Goal: Transaction & Acquisition: Purchase product/service

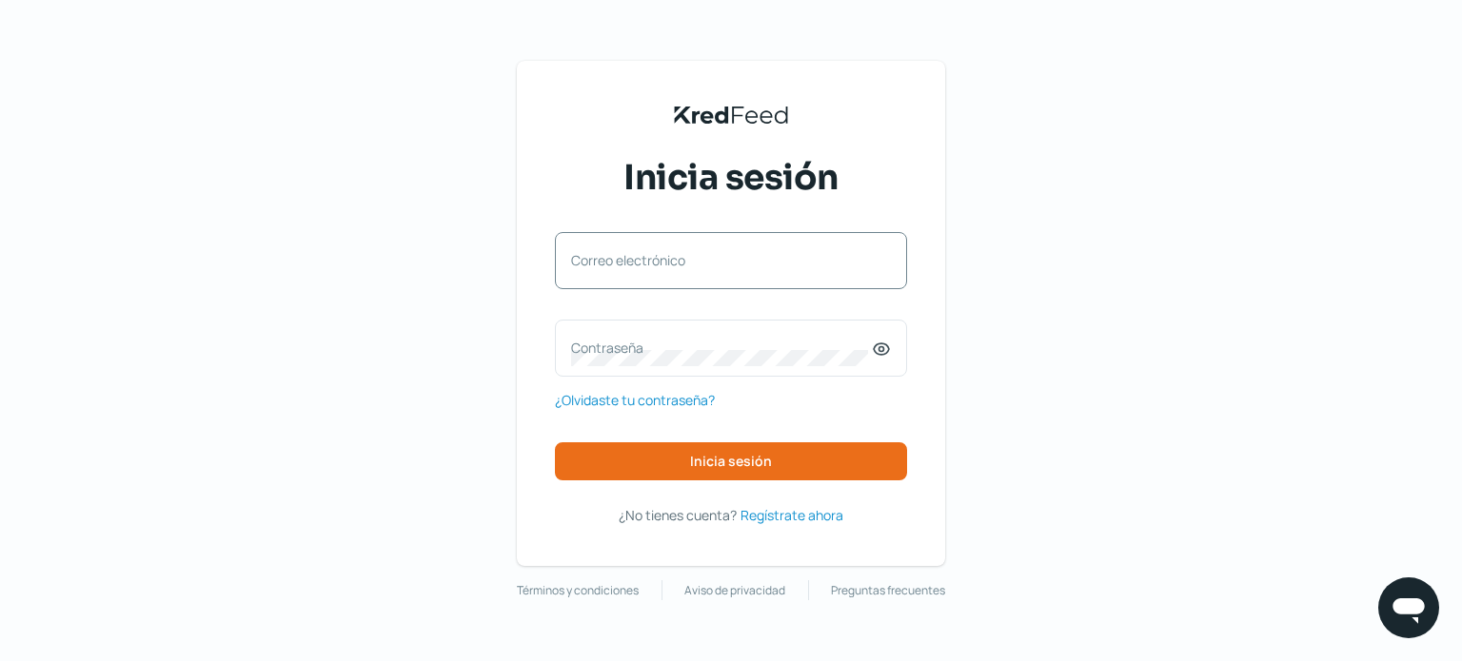
click at [704, 260] on label "Correo electrónico" at bounding box center [721, 260] width 301 height 18
click at [704, 262] on input "Correo electrónico" at bounding box center [731, 270] width 320 height 17
type input "[EMAIL_ADDRESS][DOMAIN_NAME]"
click at [586, 340] on label "Contraseña" at bounding box center [721, 348] width 301 height 18
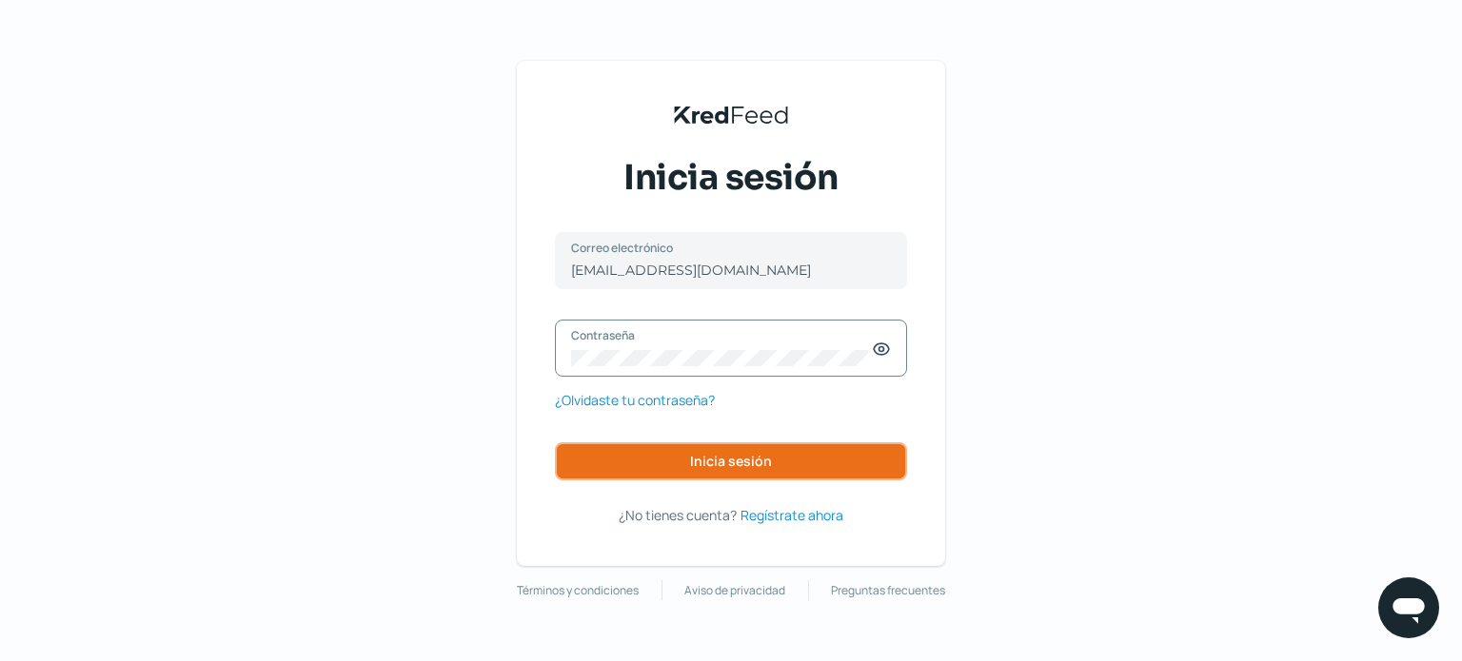
click at [746, 455] on span "Inicia sesión" at bounding box center [731, 461] width 82 height 13
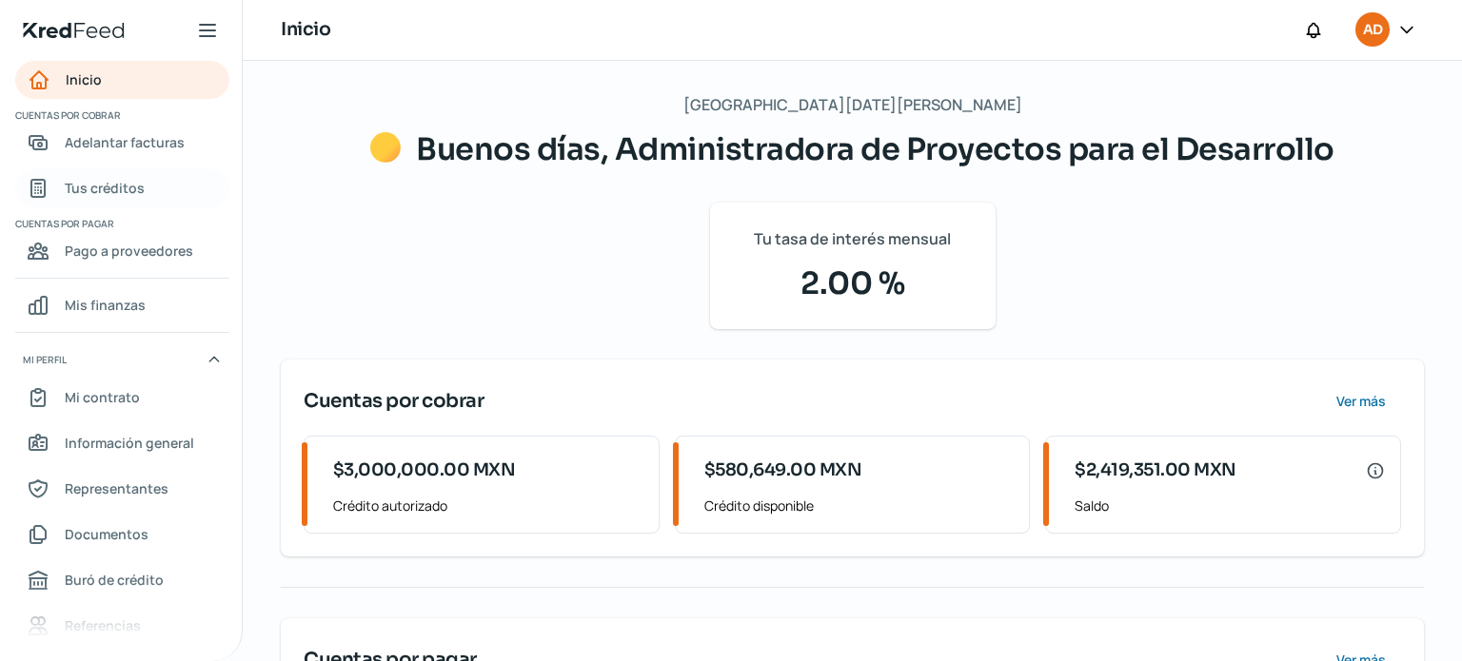
click at [122, 186] on span "Tus créditos" at bounding box center [105, 188] width 80 height 24
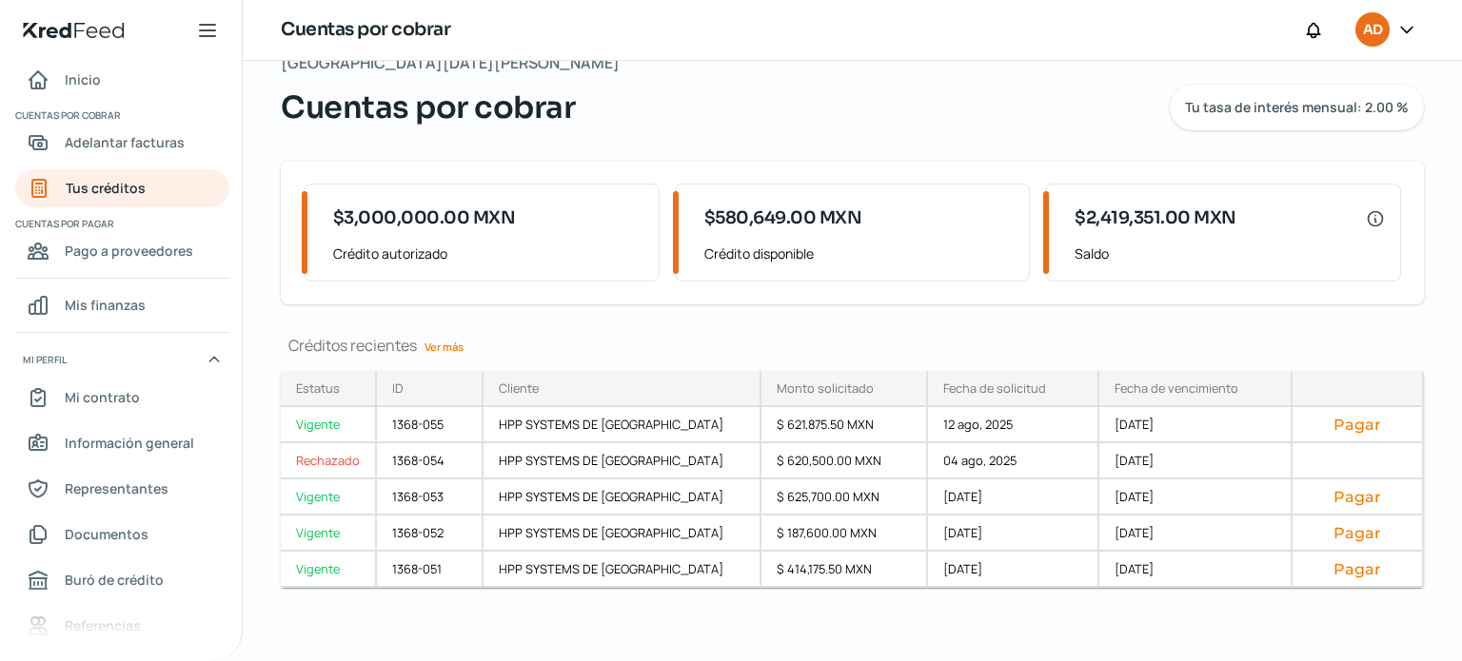
scroll to position [44, 0]
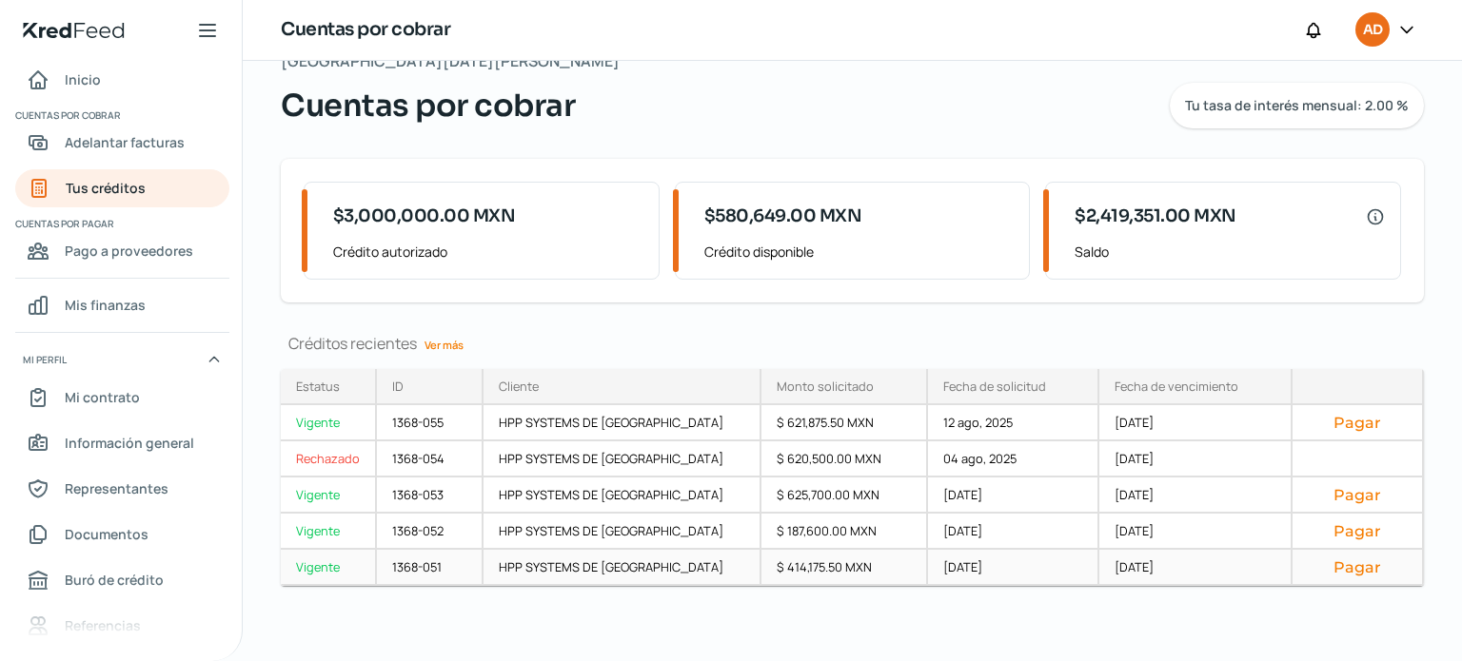
click at [329, 567] on div "Vigente" at bounding box center [329, 568] width 96 height 36
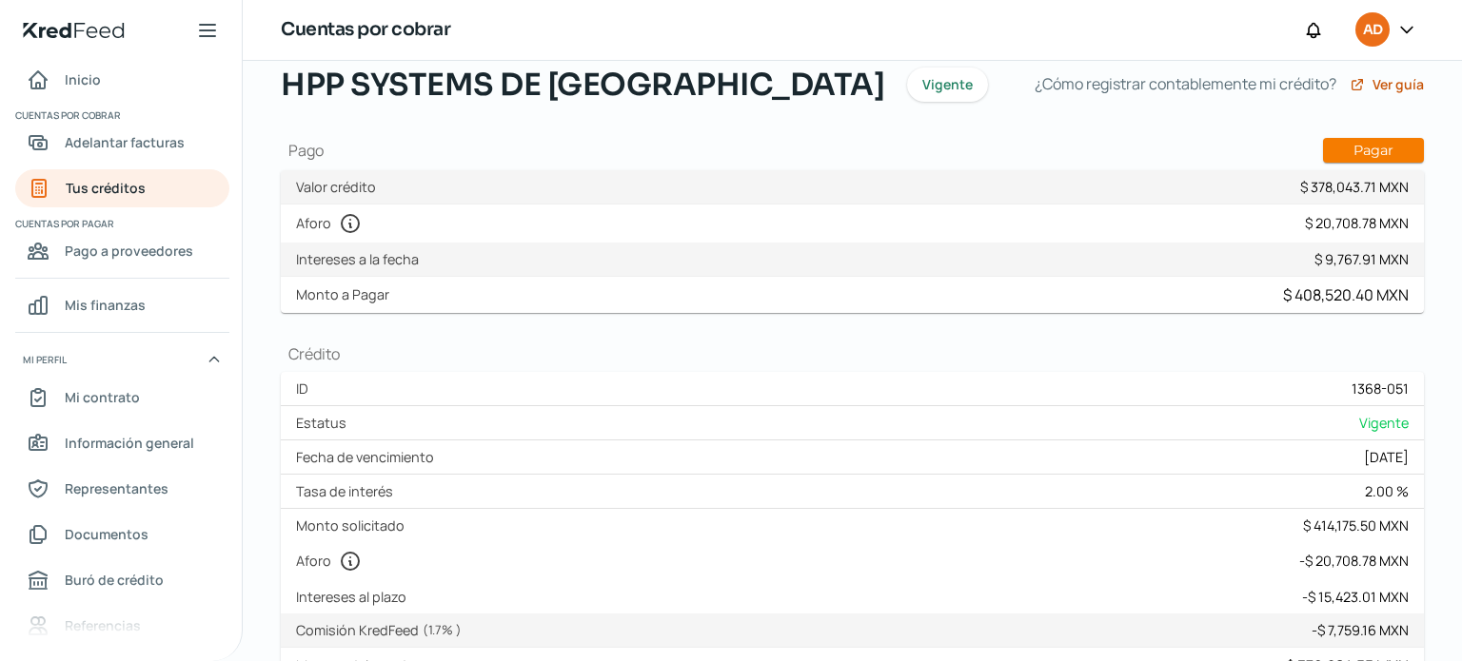
scroll to position [80, 0]
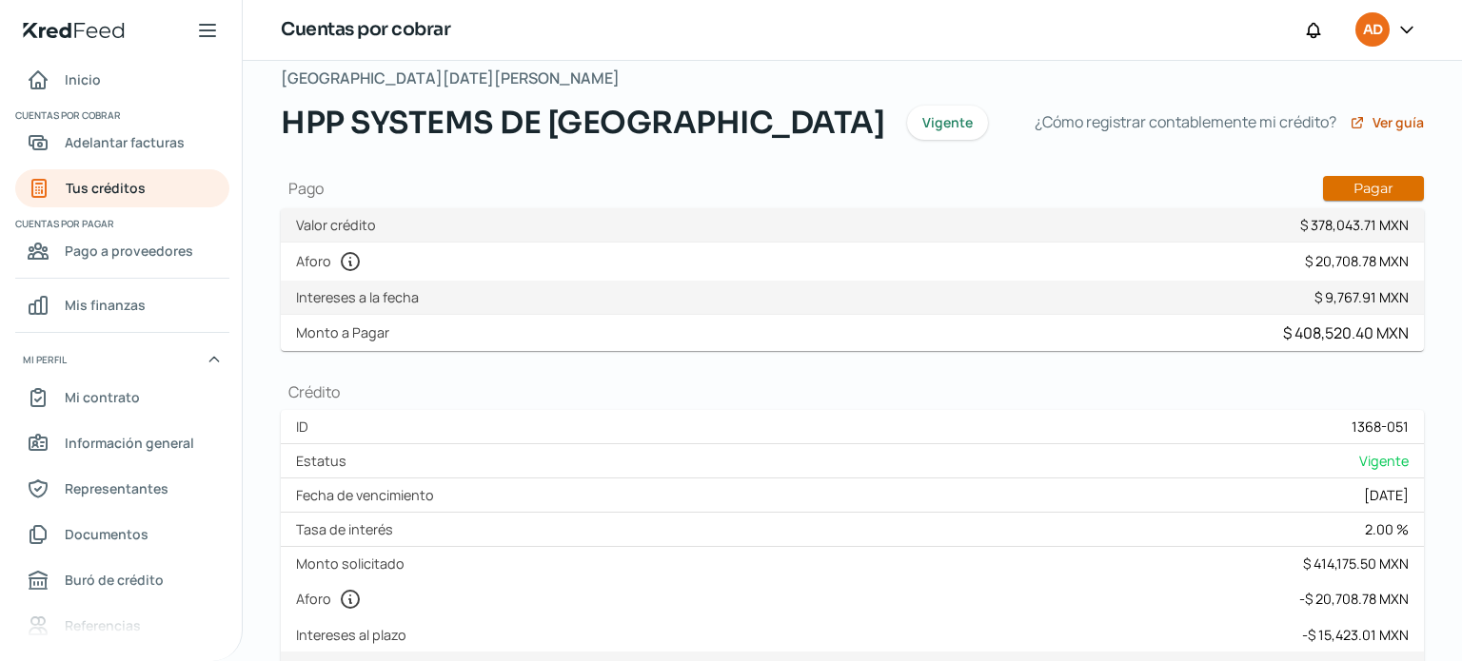
click at [1339, 183] on button "Pagar" at bounding box center [1373, 188] width 101 height 25
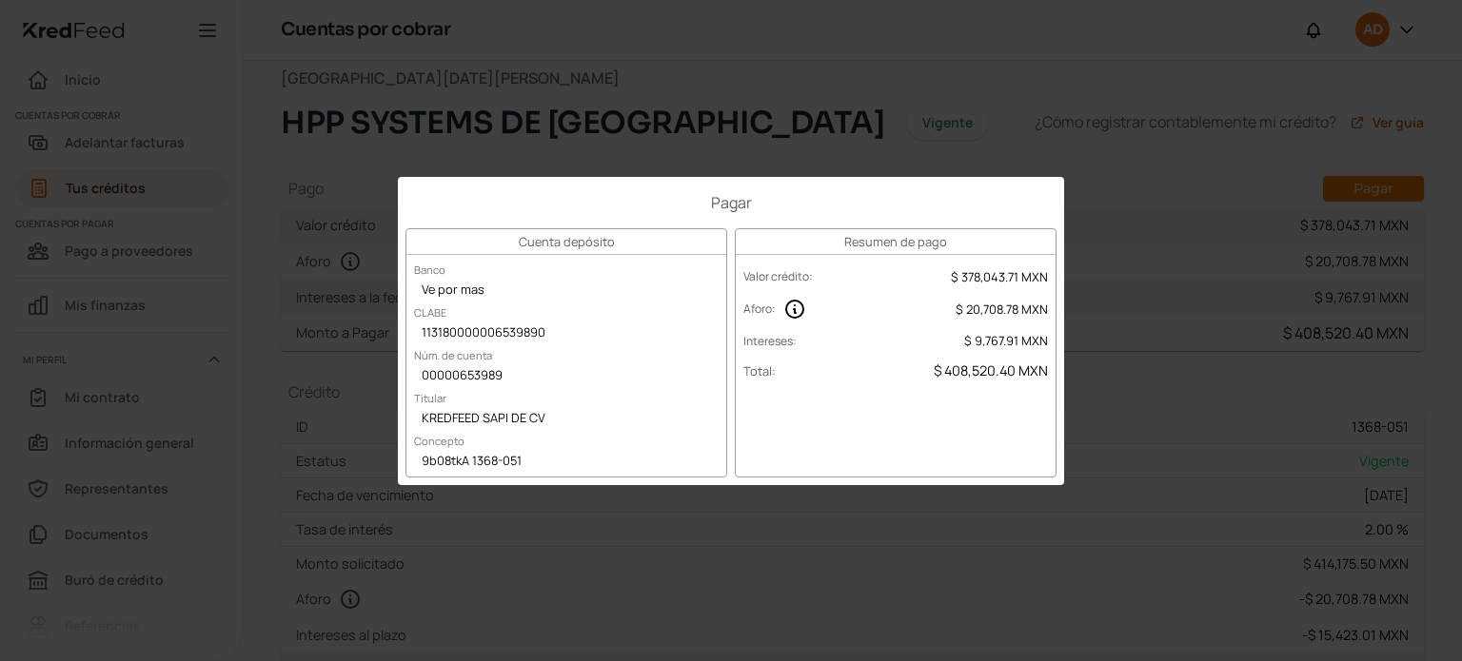
click at [251, 246] on div "Pagar Cuenta depósito Banco Ve por mas CLABE 113180000006539890 Núm. de cuenta …" at bounding box center [731, 330] width 1462 height 661
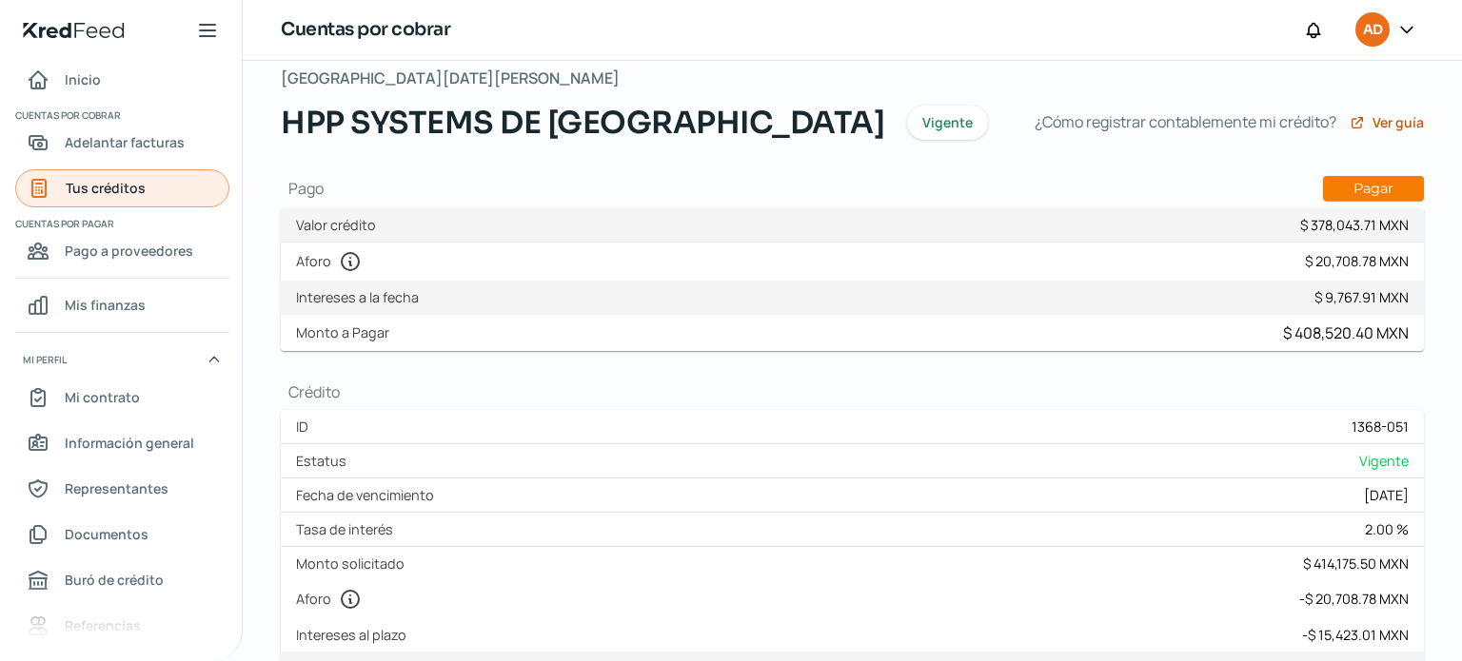
click at [113, 180] on span "Tus créditos" at bounding box center [106, 188] width 80 height 24
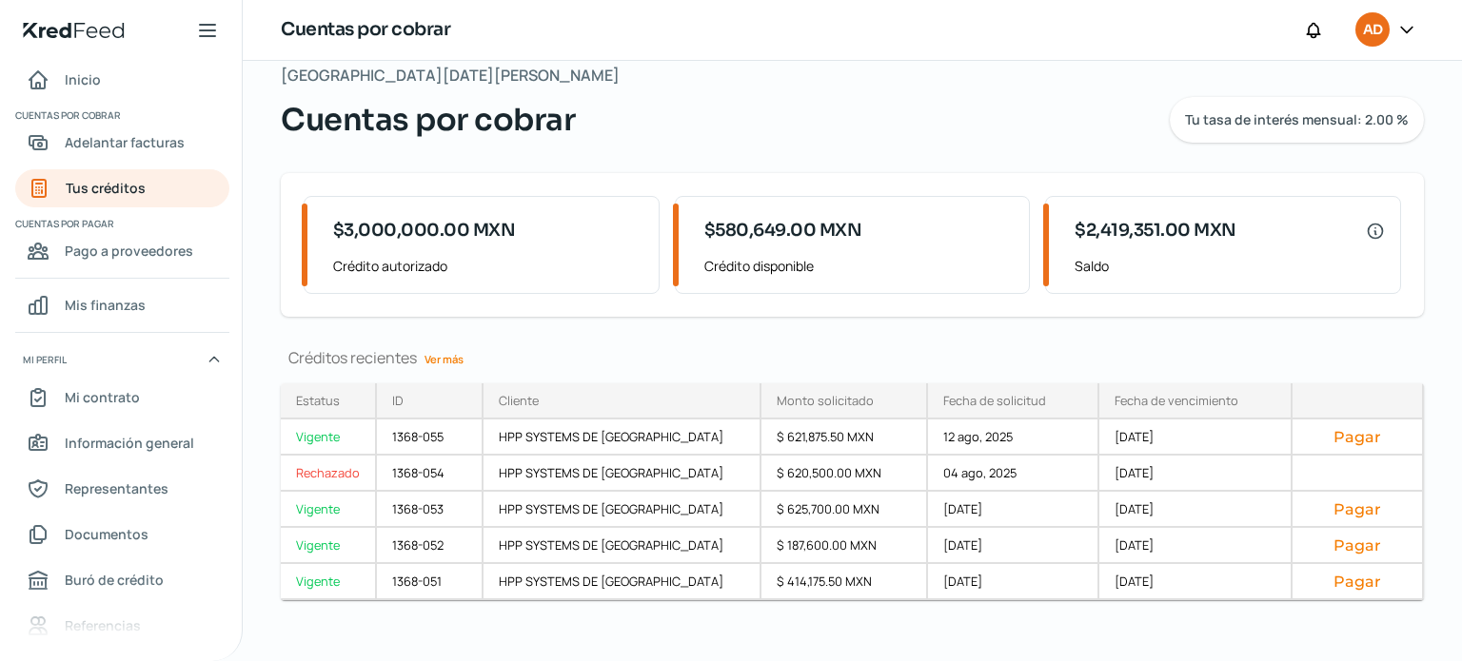
scroll to position [44, 0]
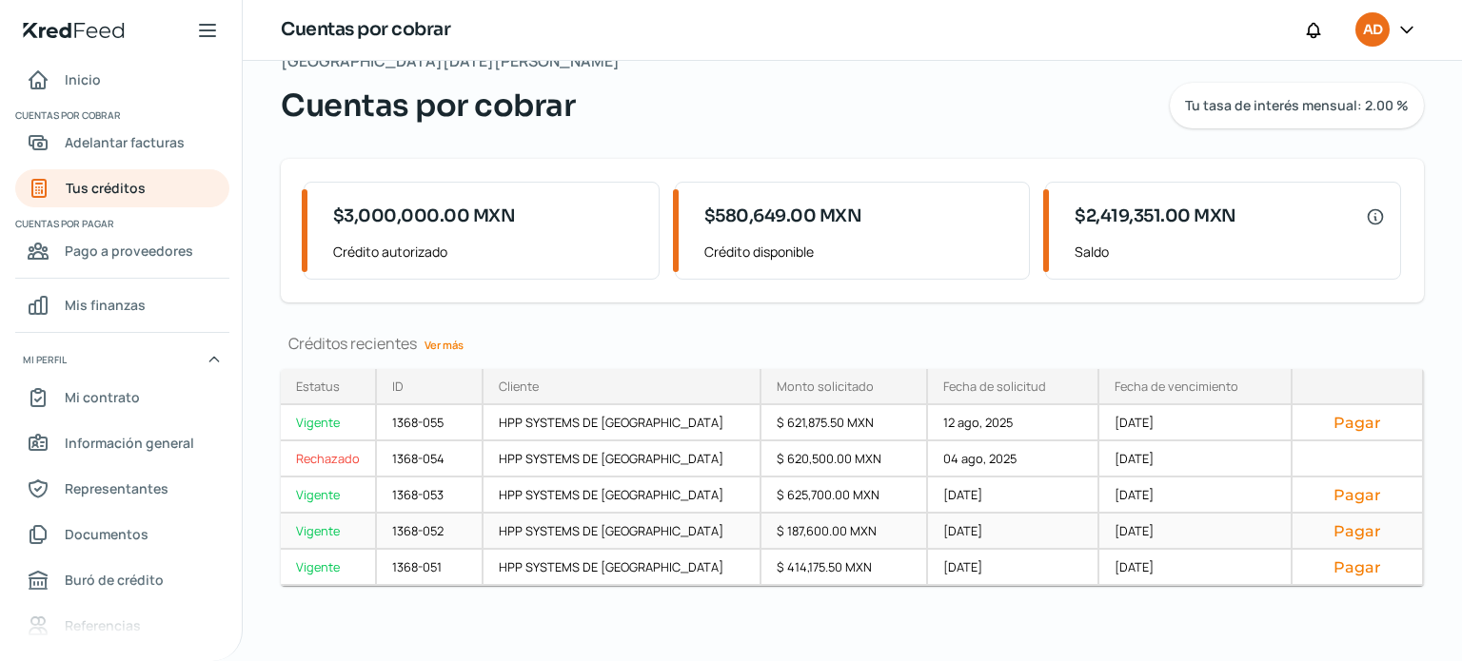
click at [1264, 536] on div "[DATE]" at bounding box center [1195, 532] width 193 height 36
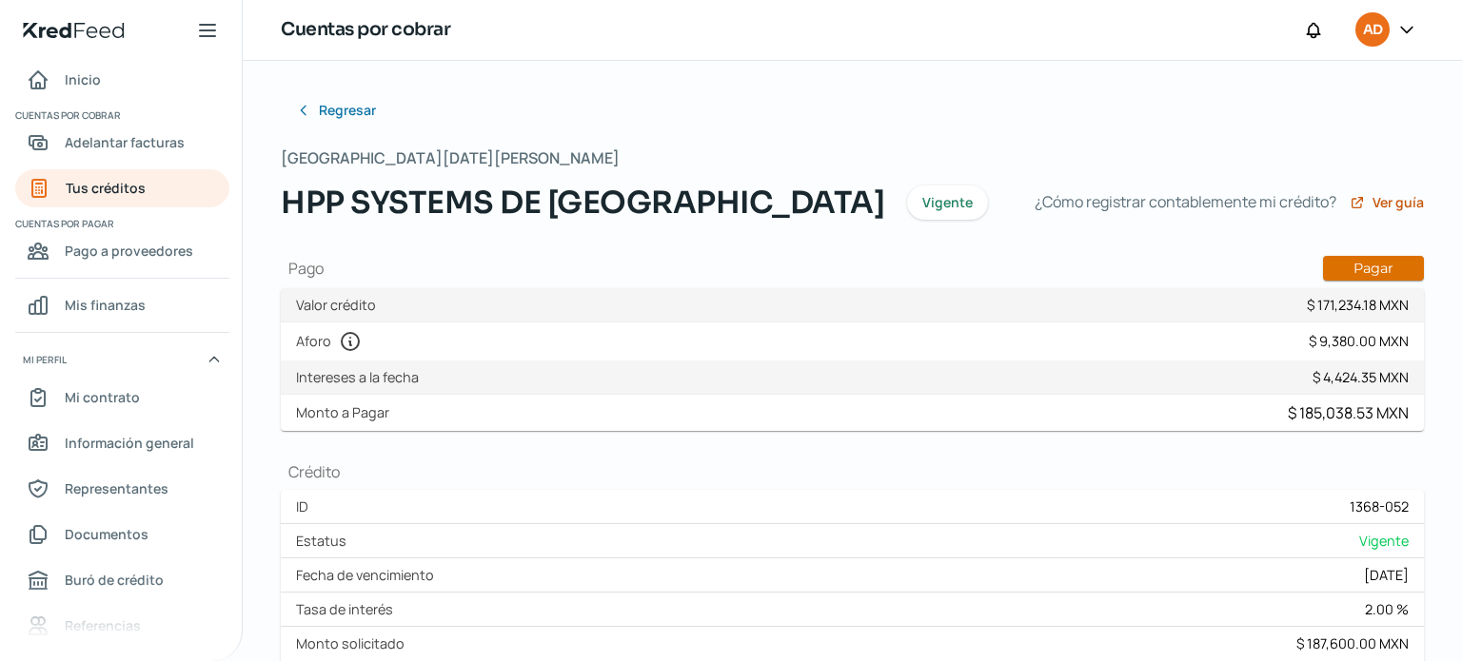
click at [1368, 260] on button "Pagar" at bounding box center [1373, 268] width 101 height 25
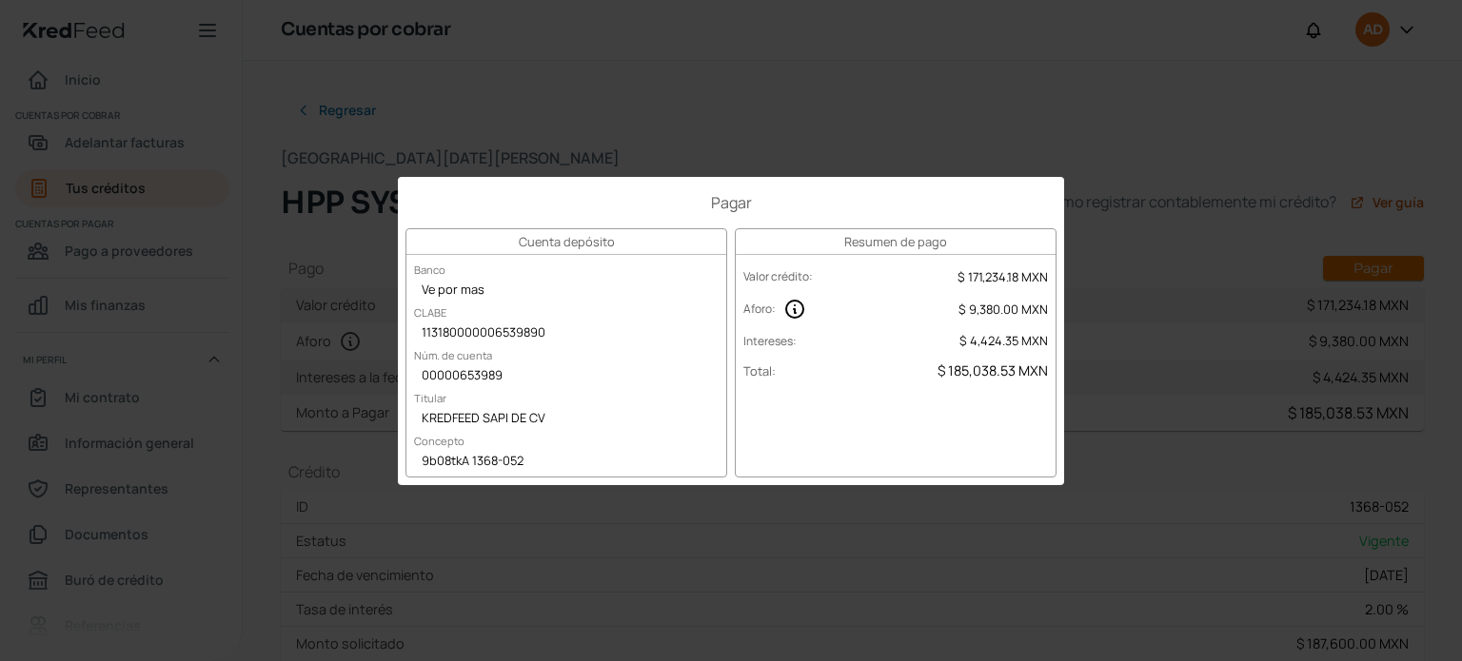
click at [252, 140] on div "Pagar Cuenta depósito Banco Ve por mas CLABE 113180000006539890 Núm. de cuenta …" at bounding box center [731, 330] width 1462 height 661
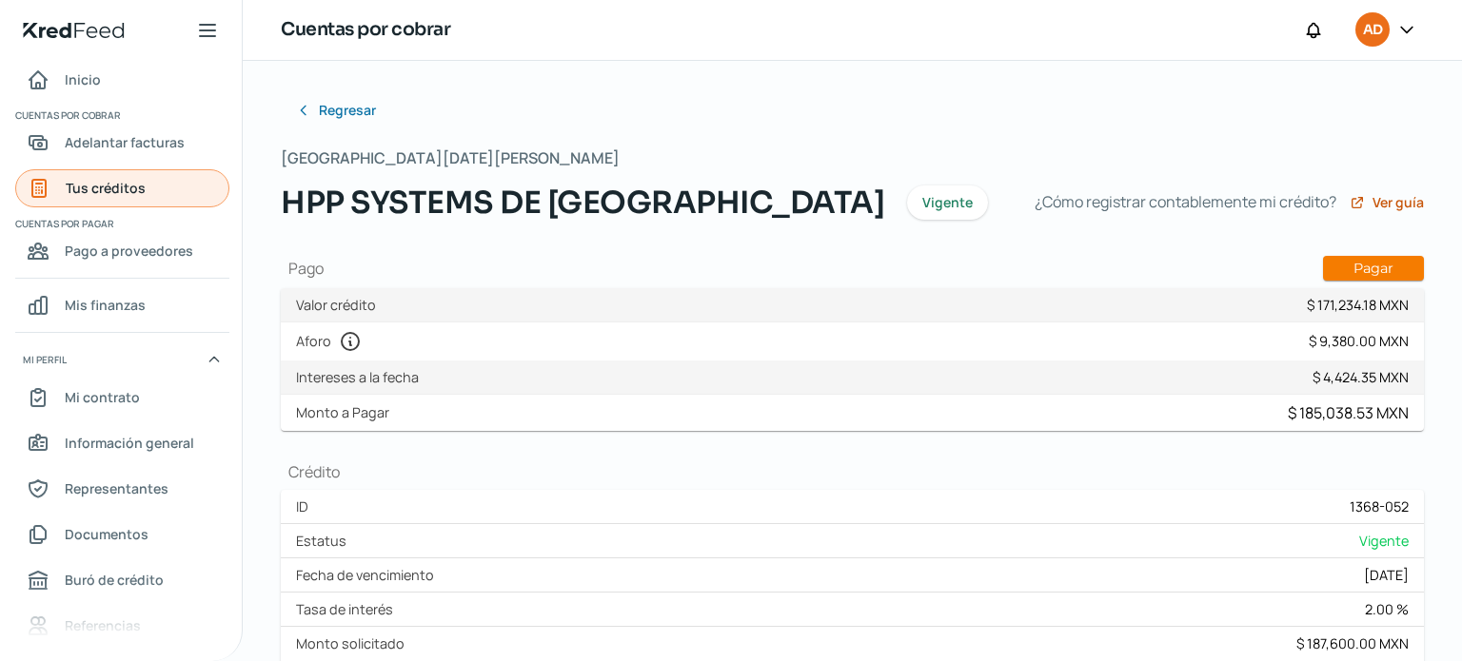
click at [104, 184] on span "Tus créditos" at bounding box center [106, 188] width 80 height 24
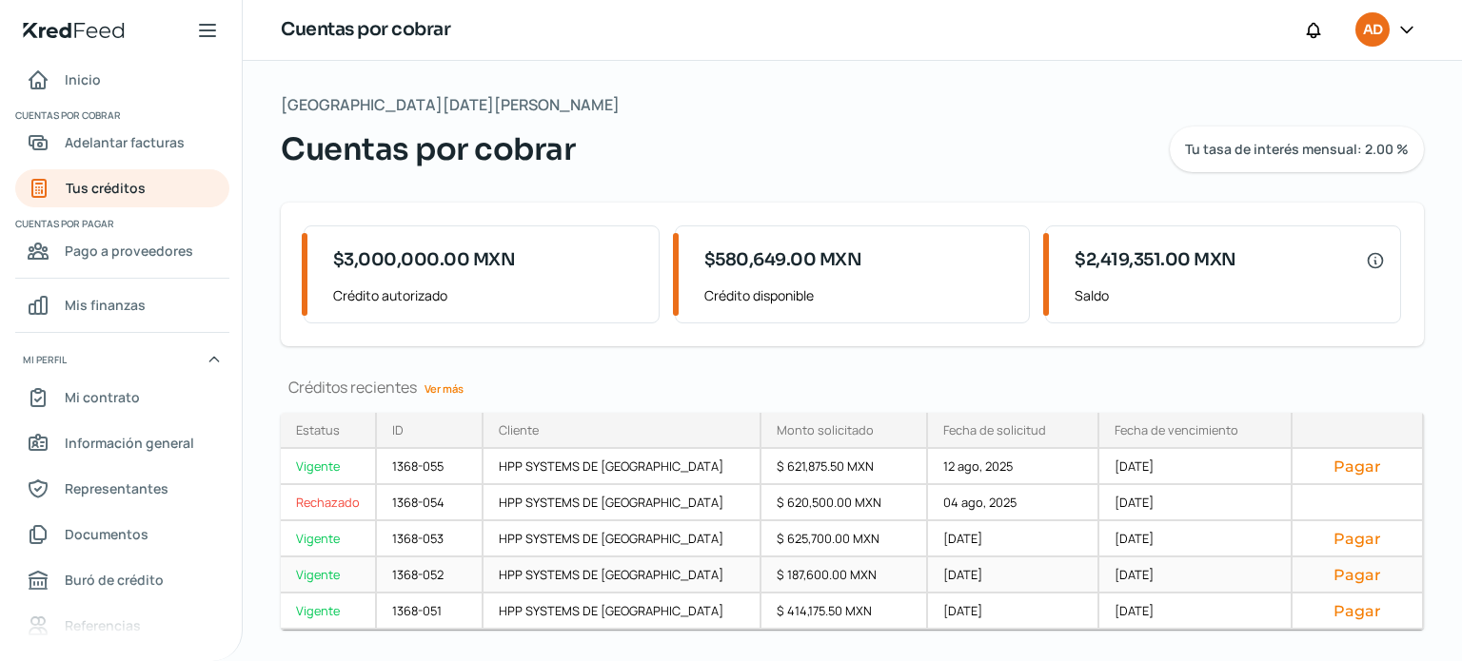
click at [402, 577] on div "1368-052" at bounding box center [430, 576] width 107 height 36
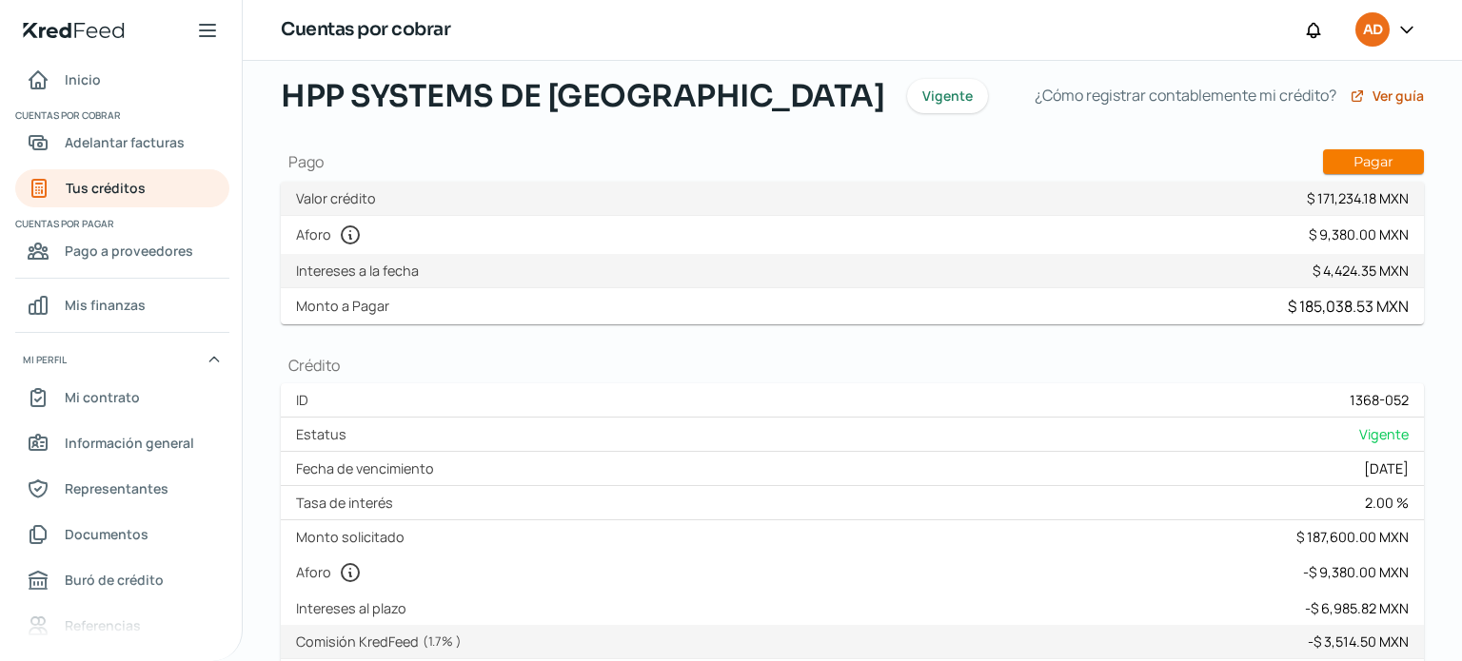
scroll to position [81, 0]
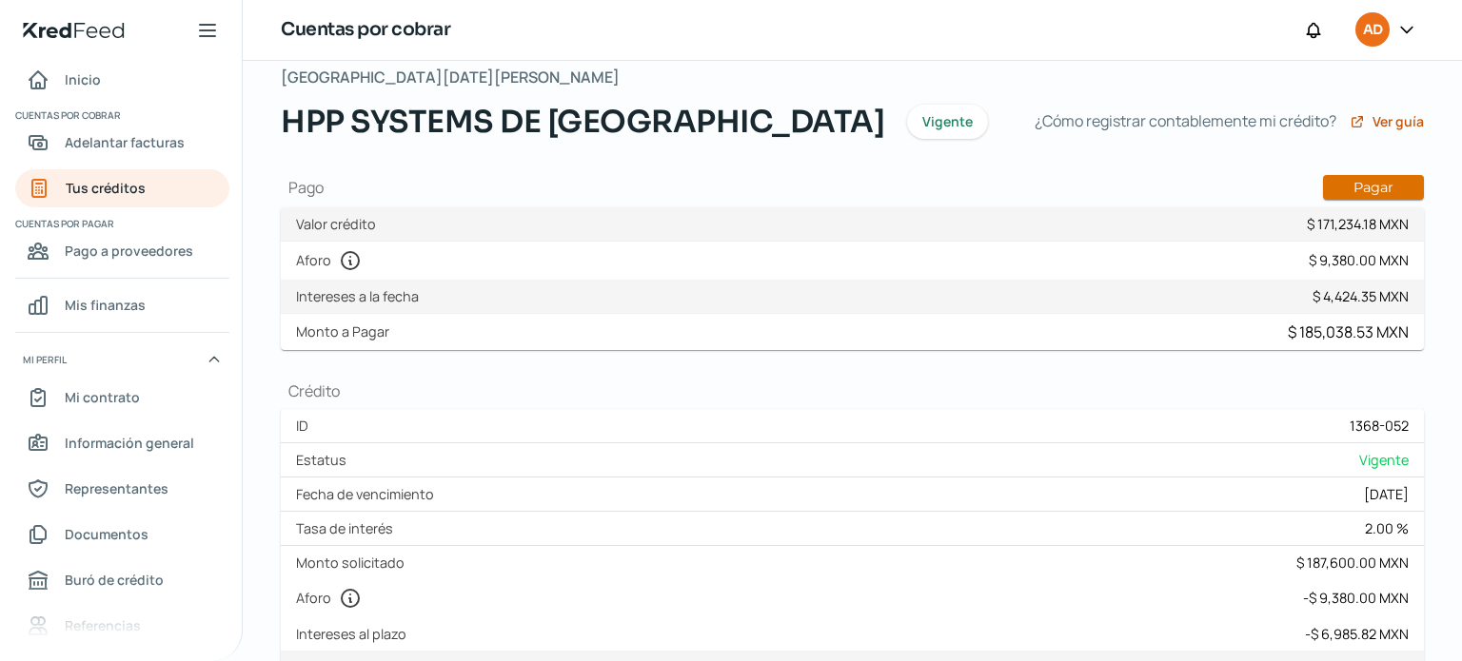
click at [1360, 182] on button "Pagar" at bounding box center [1373, 187] width 101 height 25
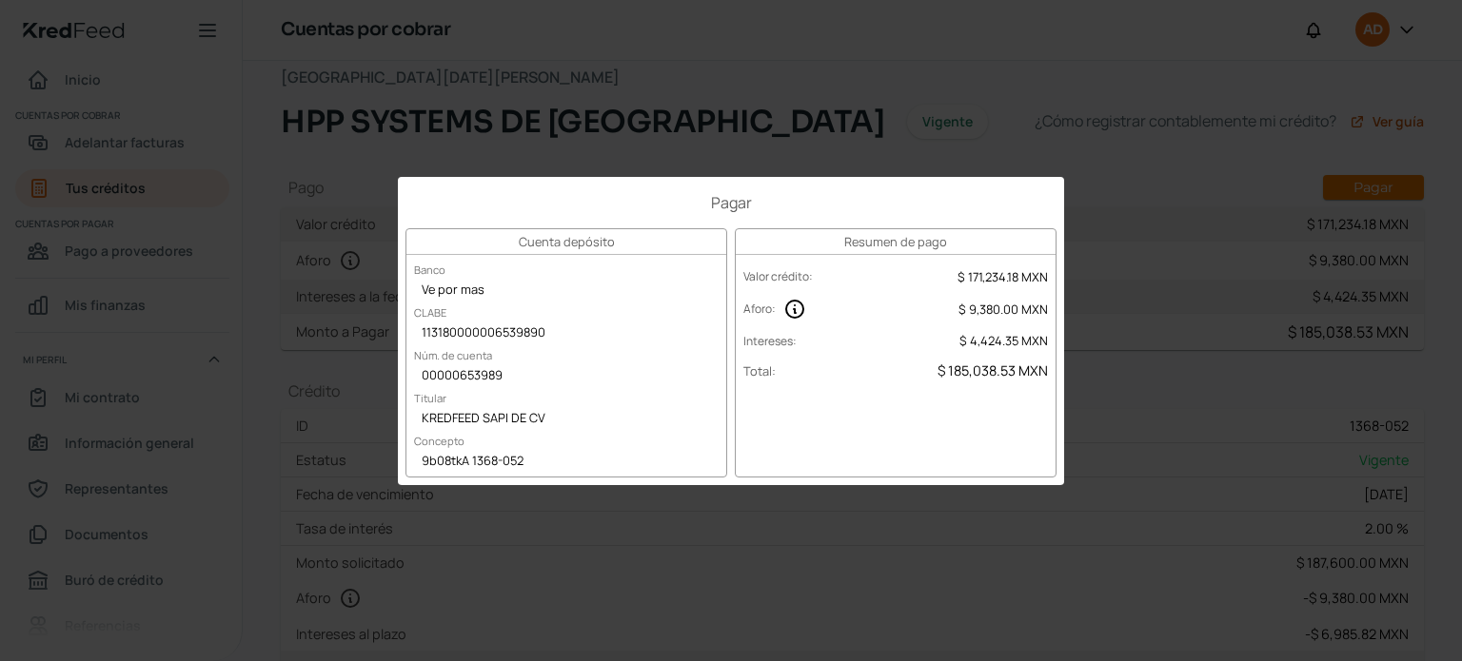
click at [244, 297] on div "Pagar Cuenta depósito Banco Ve por mas CLABE 113180000006539890 Núm. de cuenta …" at bounding box center [731, 330] width 1462 height 661
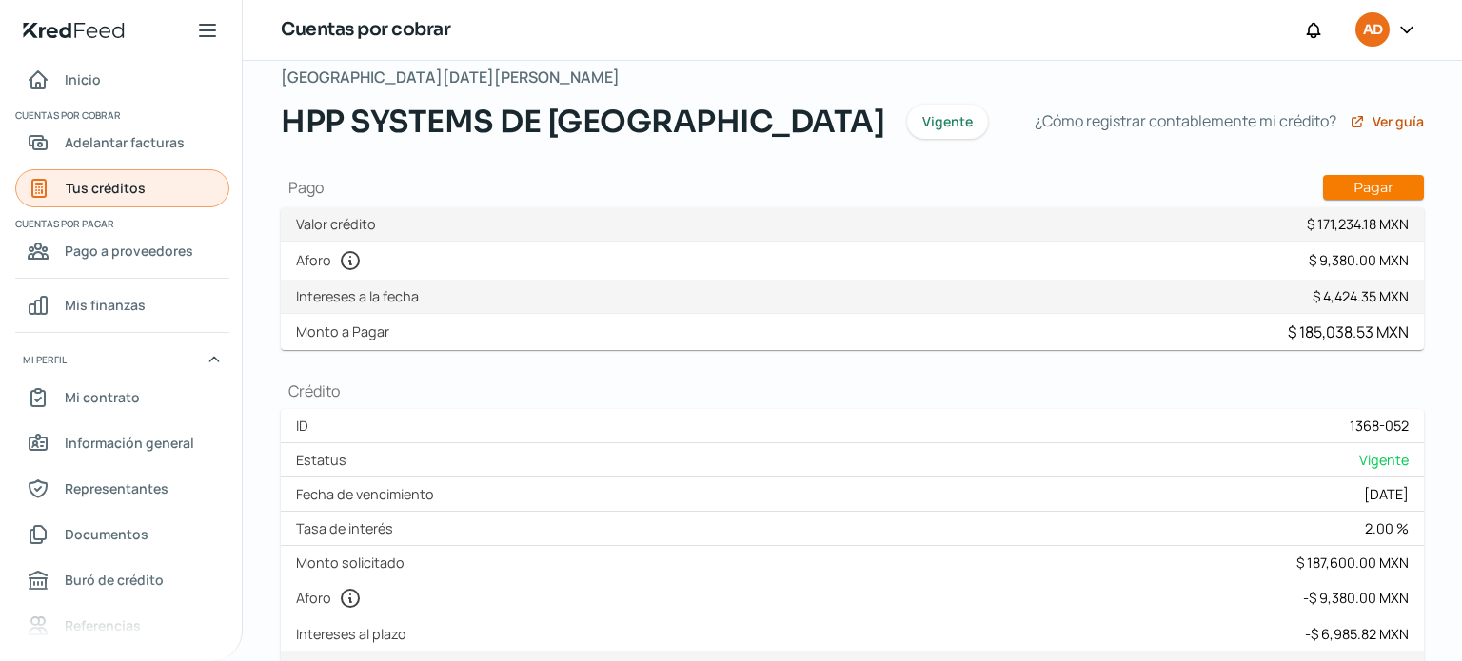
click at [99, 187] on span "Tus créditos" at bounding box center [106, 188] width 80 height 24
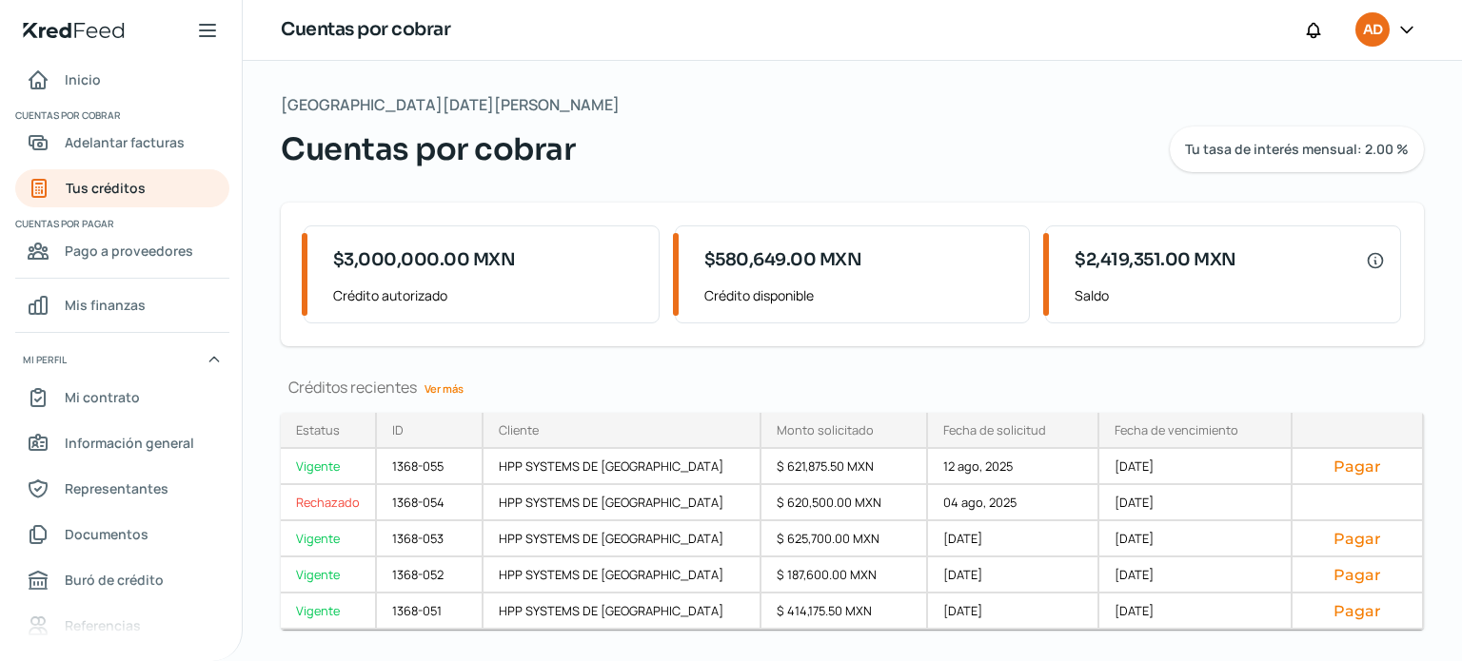
scroll to position [44, 0]
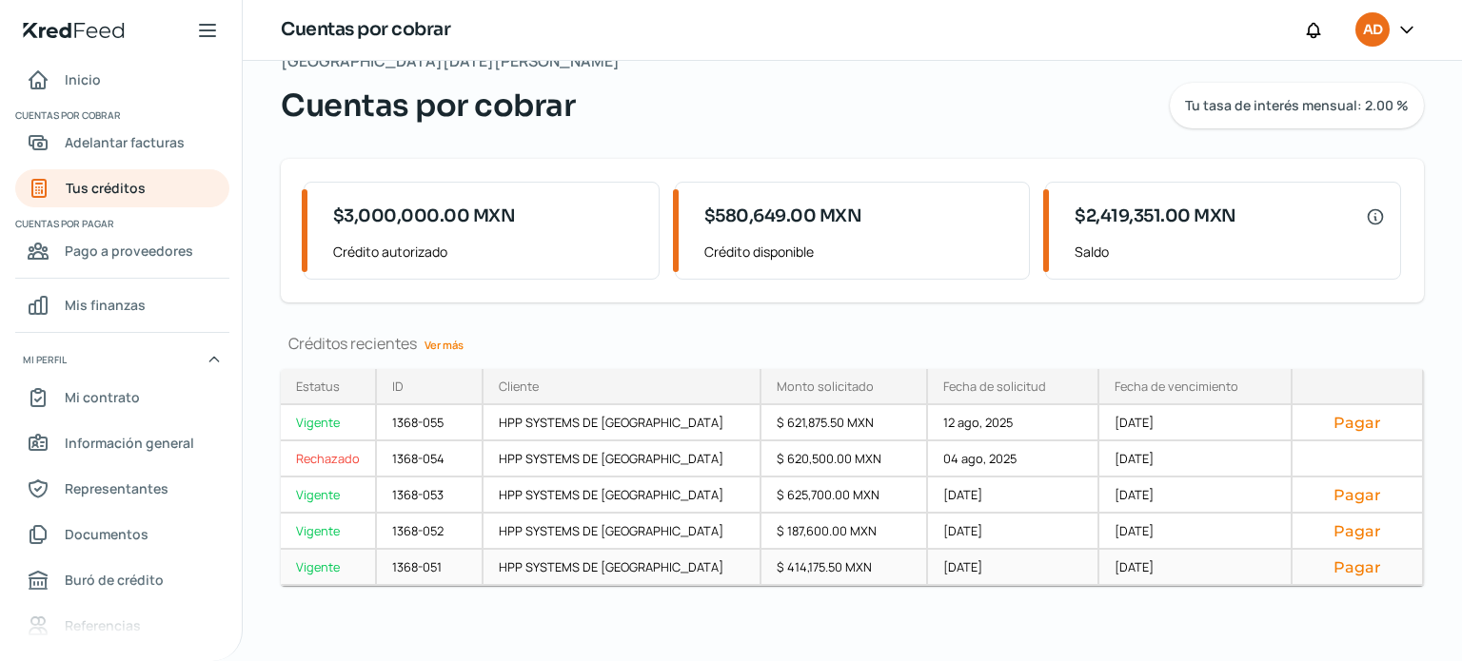
click at [1348, 566] on button "Pagar" at bounding box center [1358, 567] width 100 height 19
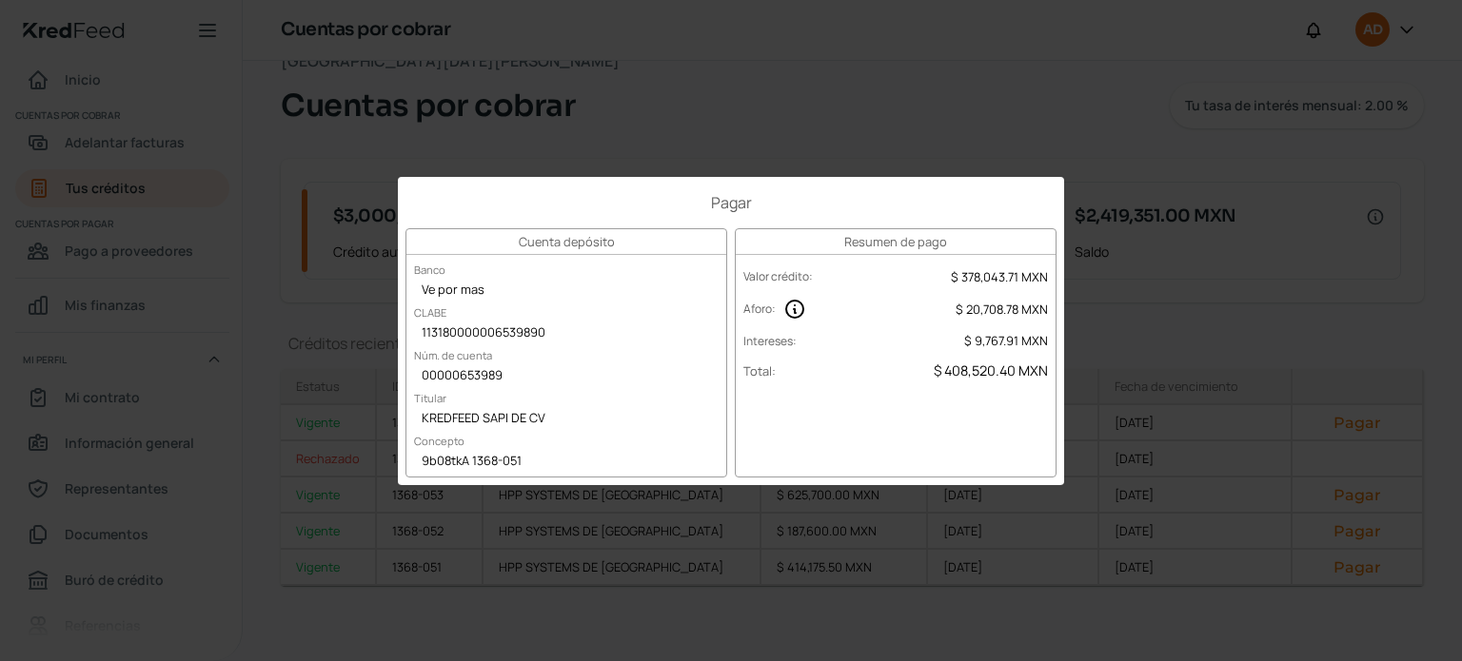
click at [245, 155] on div "Pagar Cuenta depósito Banco Ve por mas CLABE 113180000006539890 Núm. de cuenta …" at bounding box center [731, 330] width 1462 height 661
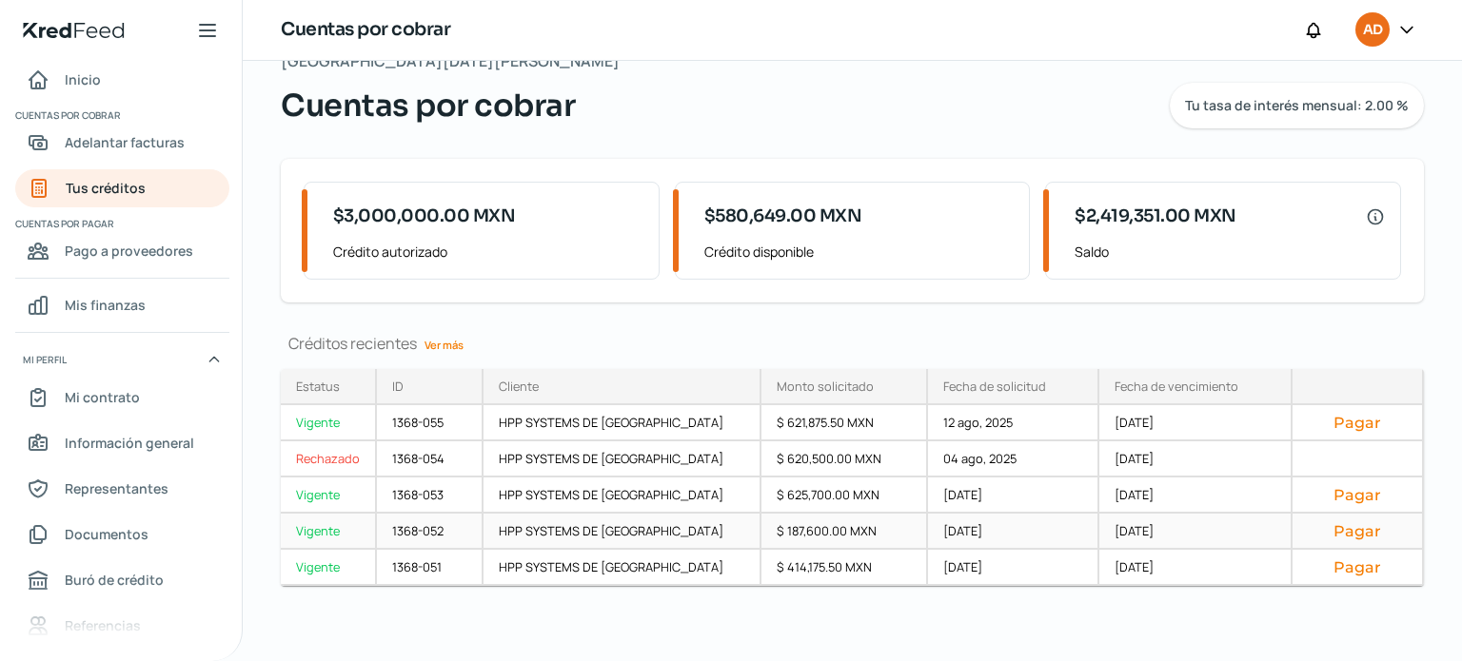
click at [1343, 526] on button "Pagar" at bounding box center [1358, 531] width 100 height 19
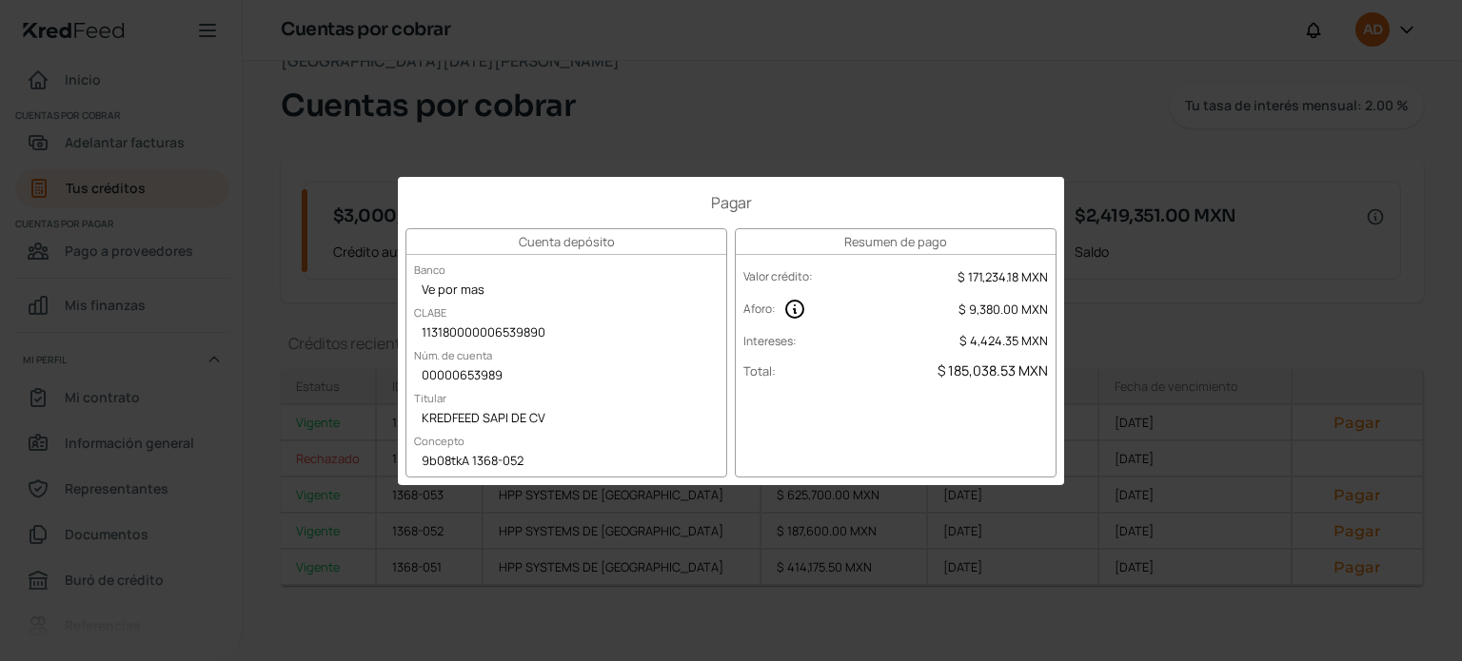
click at [1273, 190] on div "Pagar Cuenta depósito Banco Ve por mas CLABE 113180000006539890 Núm. de cuenta …" at bounding box center [731, 330] width 1462 height 661
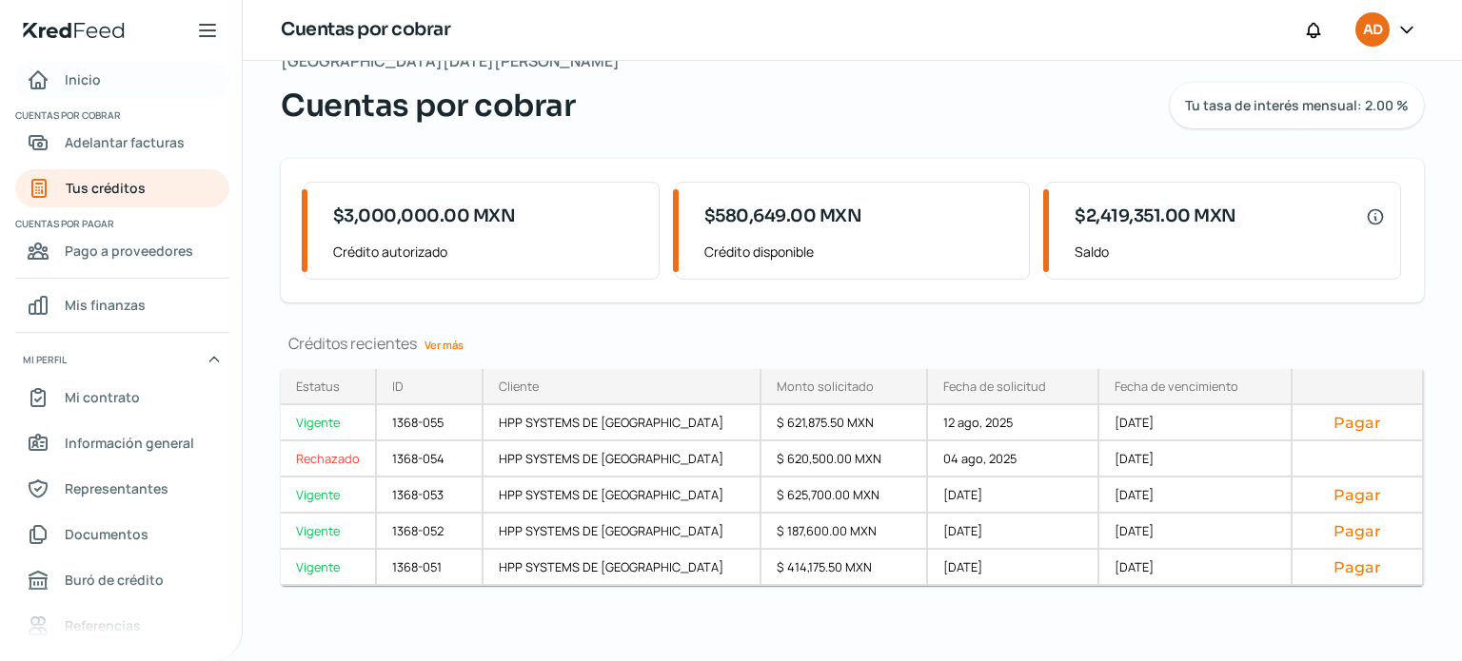
click at [91, 75] on span "Inicio" at bounding box center [83, 80] width 36 height 24
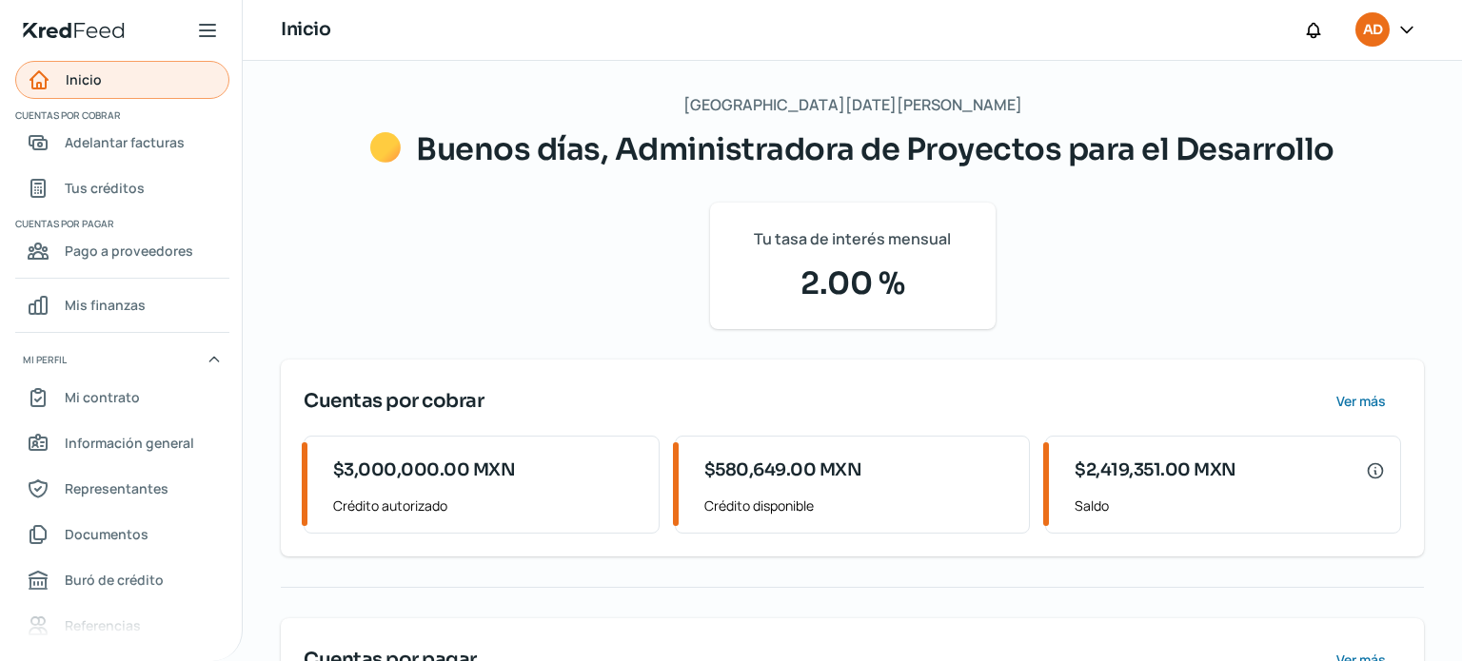
click at [91, 75] on span "Inicio" at bounding box center [84, 80] width 36 height 24
click at [1405, 26] on icon at bounding box center [1406, 29] width 19 height 19
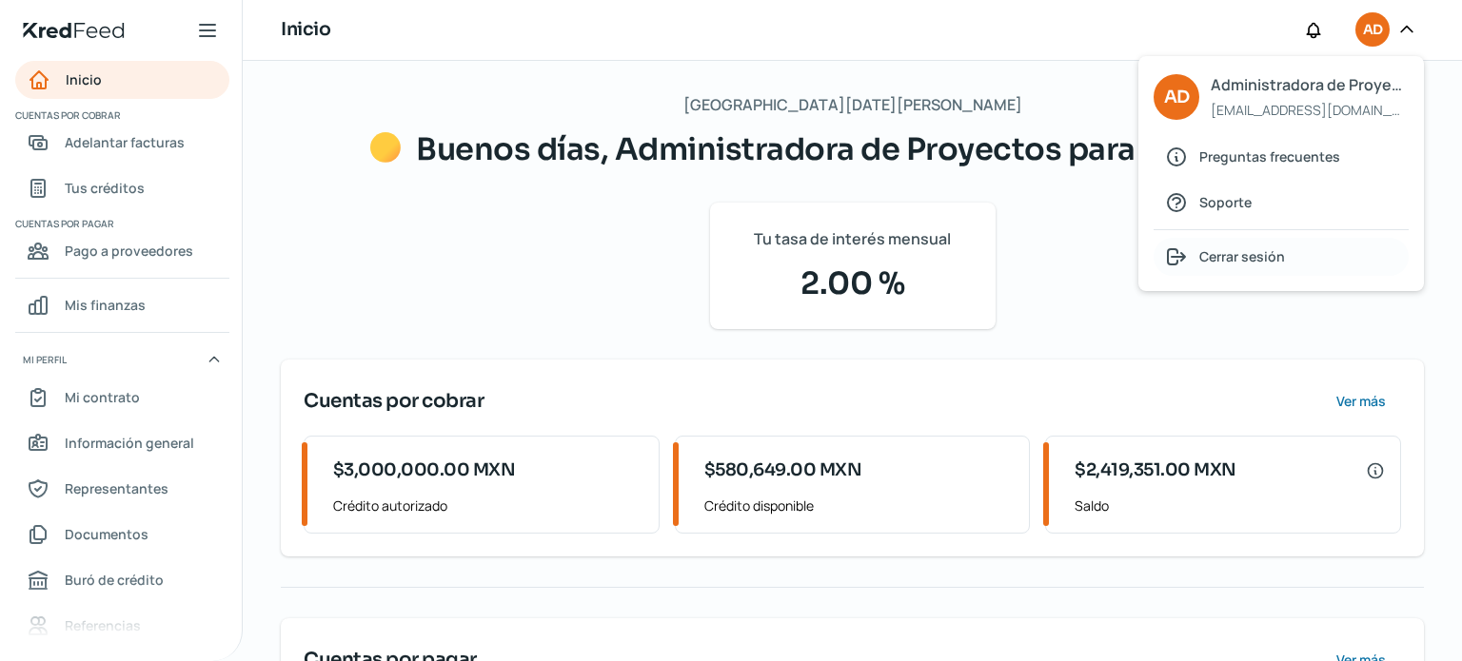
click at [1244, 257] on span "Cerrar sesión" at bounding box center [1242, 257] width 86 height 24
